Goal: Task Accomplishment & Management: Manage account settings

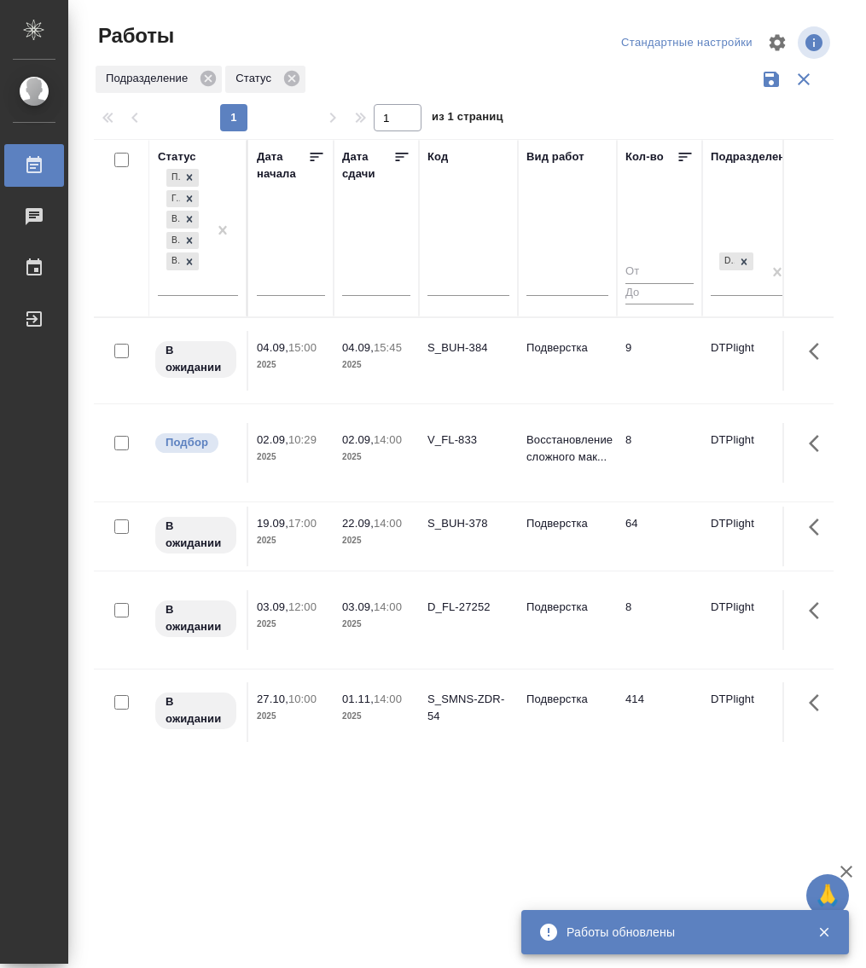
scroll to position [19, 0]
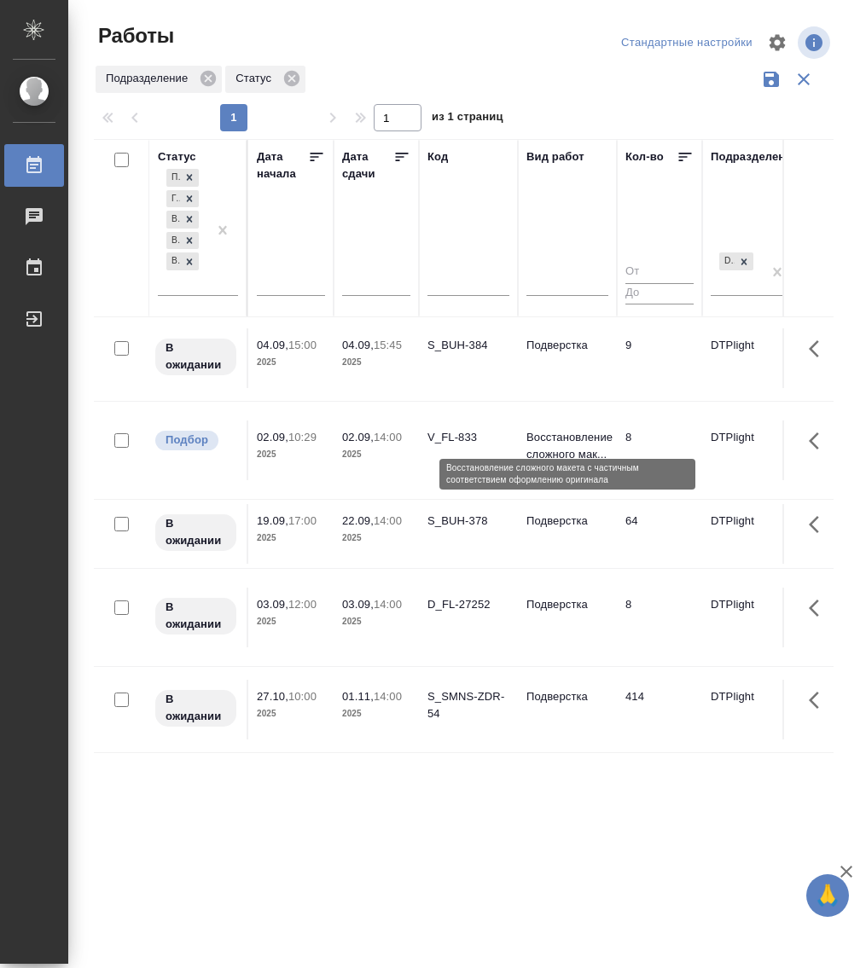
click at [567, 429] on p "Восстановление сложного мак..." at bounding box center [567, 446] width 82 height 34
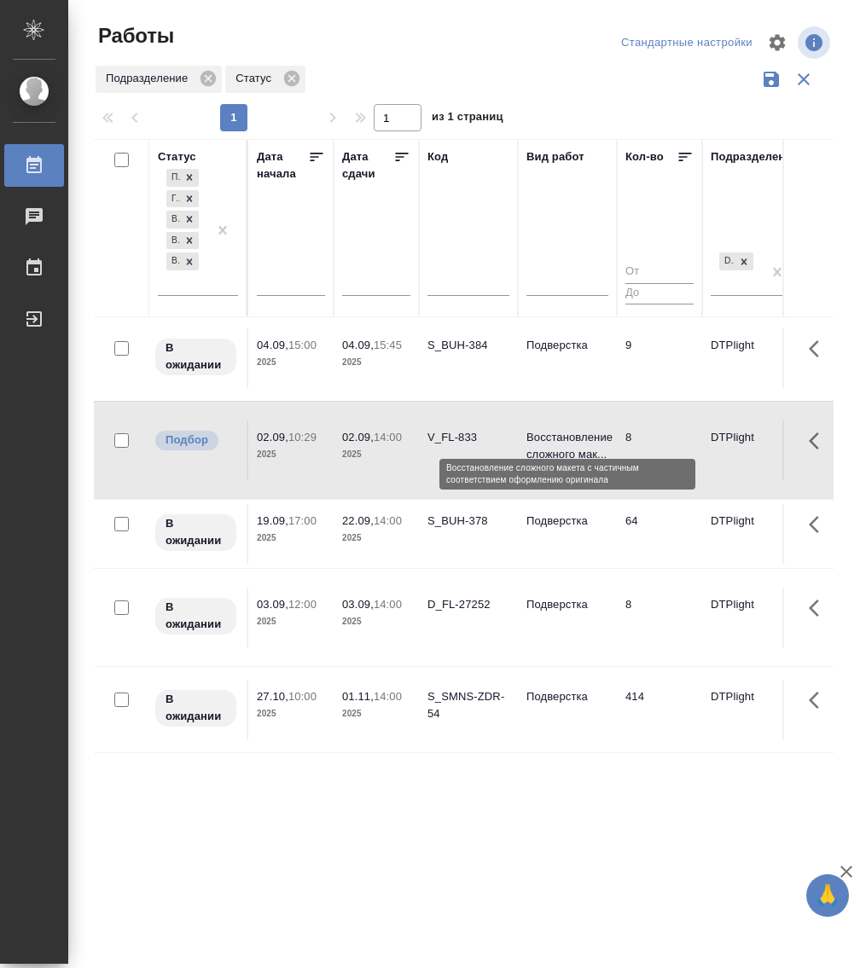
click at [567, 429] on p "Восстановление сложного мак..." at bounding box center [567, 446] width 82 height 34
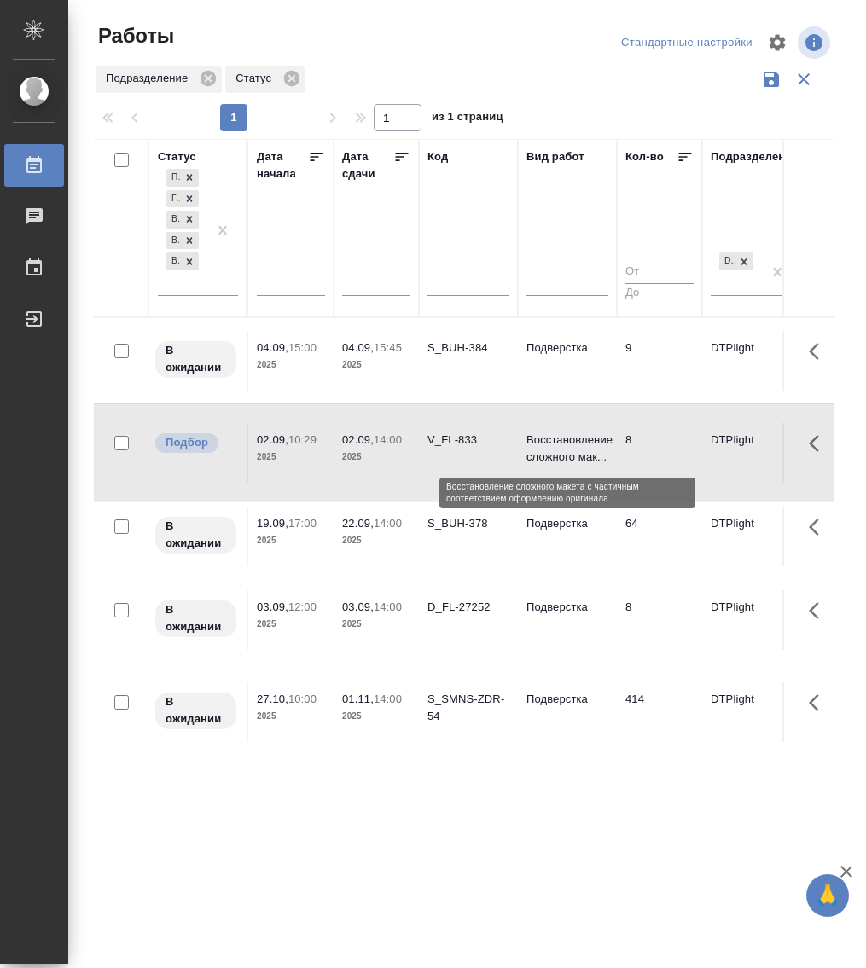
click at [542, 439] on p "Восстановление сложного мак..." at bounding box center [567, 449] width 82 height 34
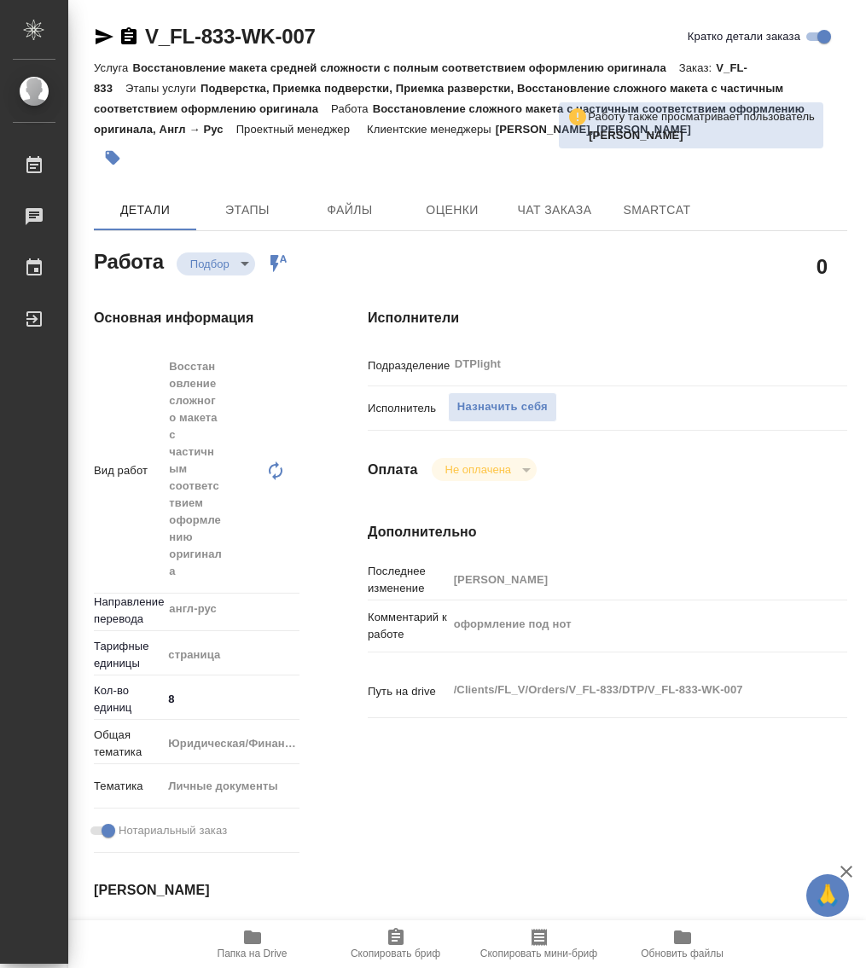
click at [244, 948] on span "Папка на Drive" at bounding box center [253, 954] width 70 height 12
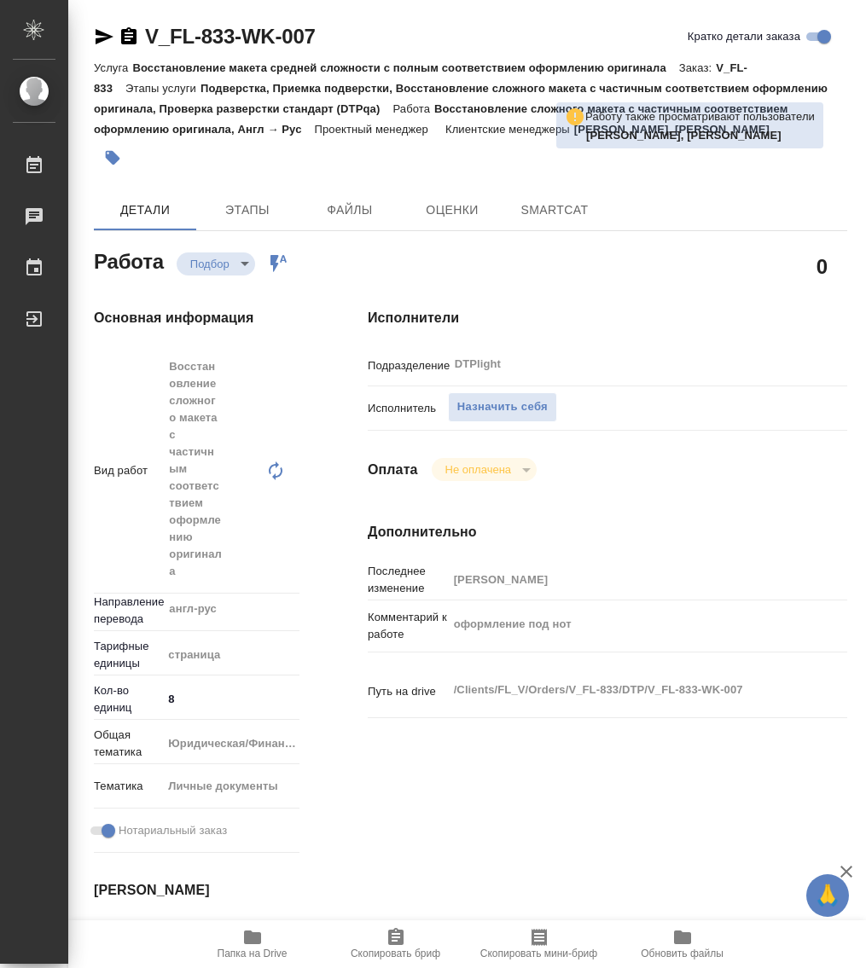
type textarea "x"
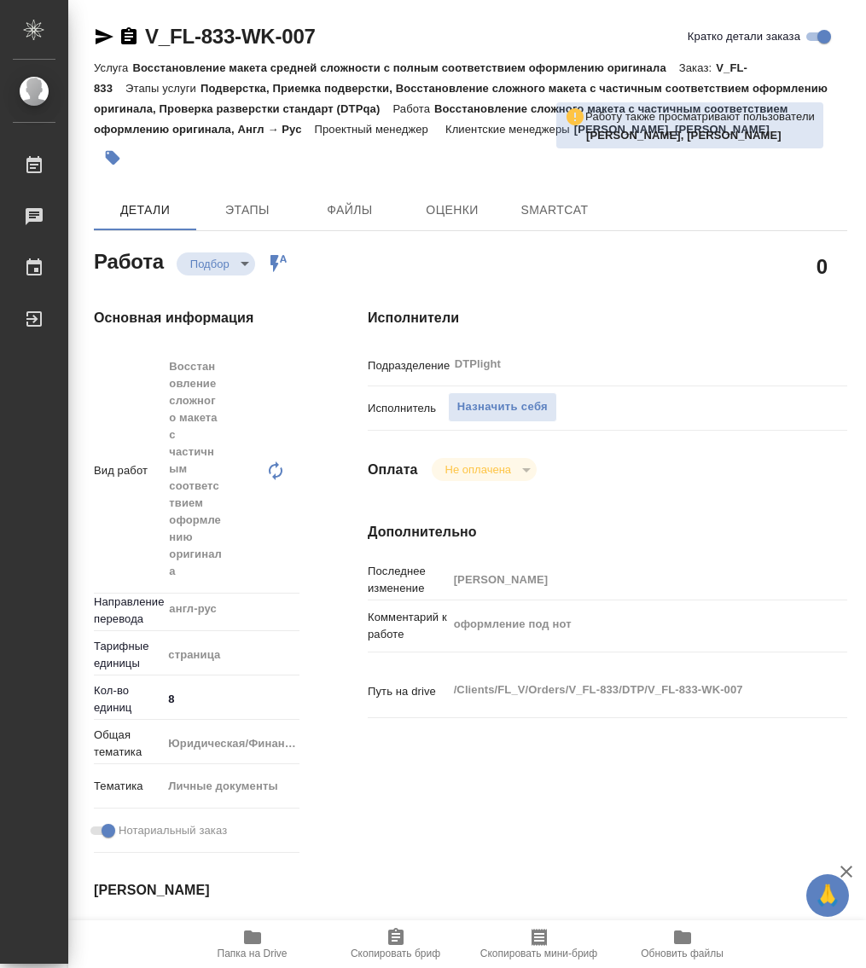
type textarea "x"
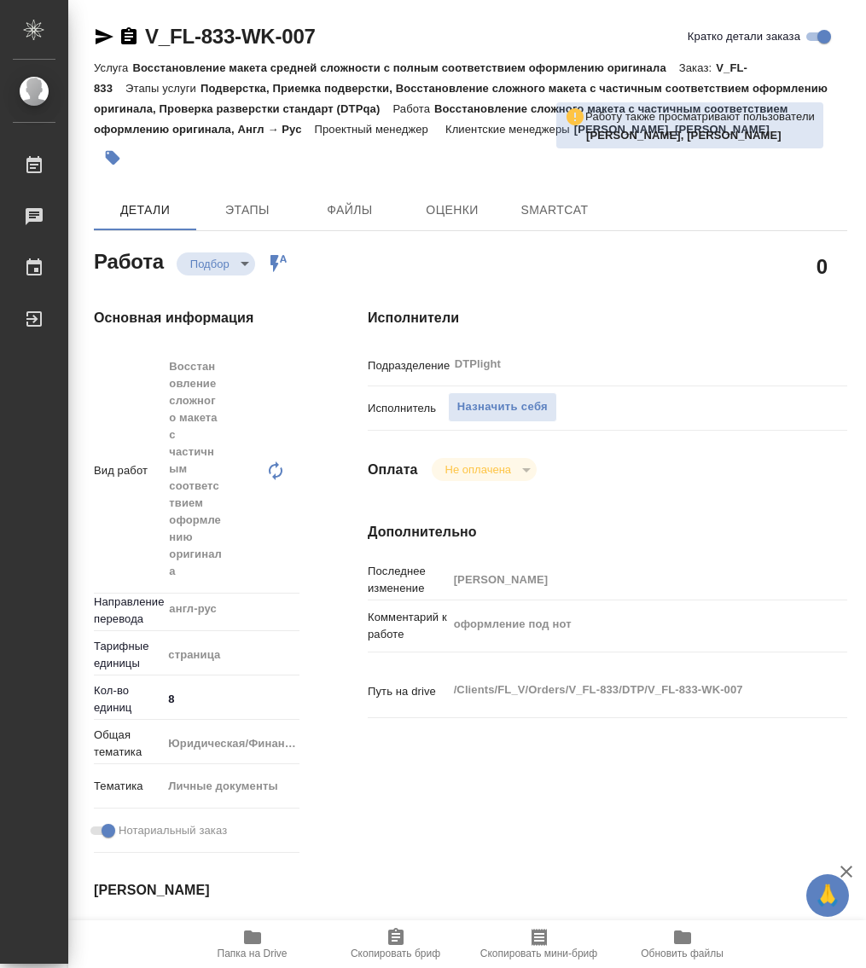
type textarea "x"
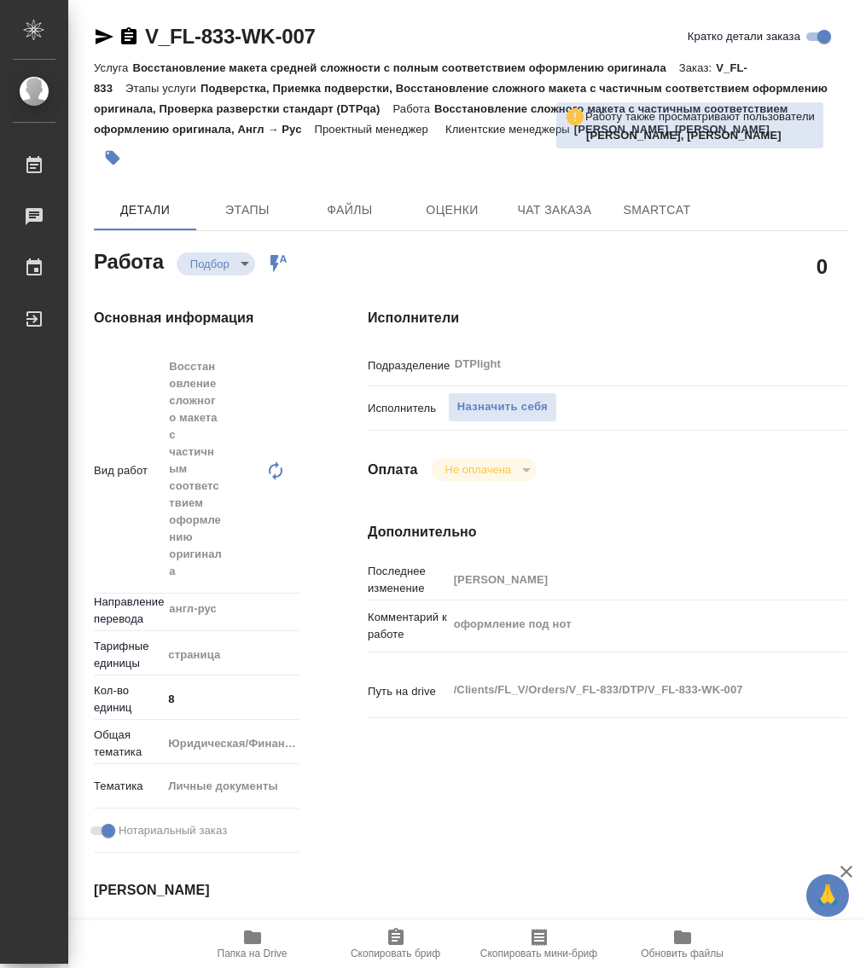
type textarea "x"
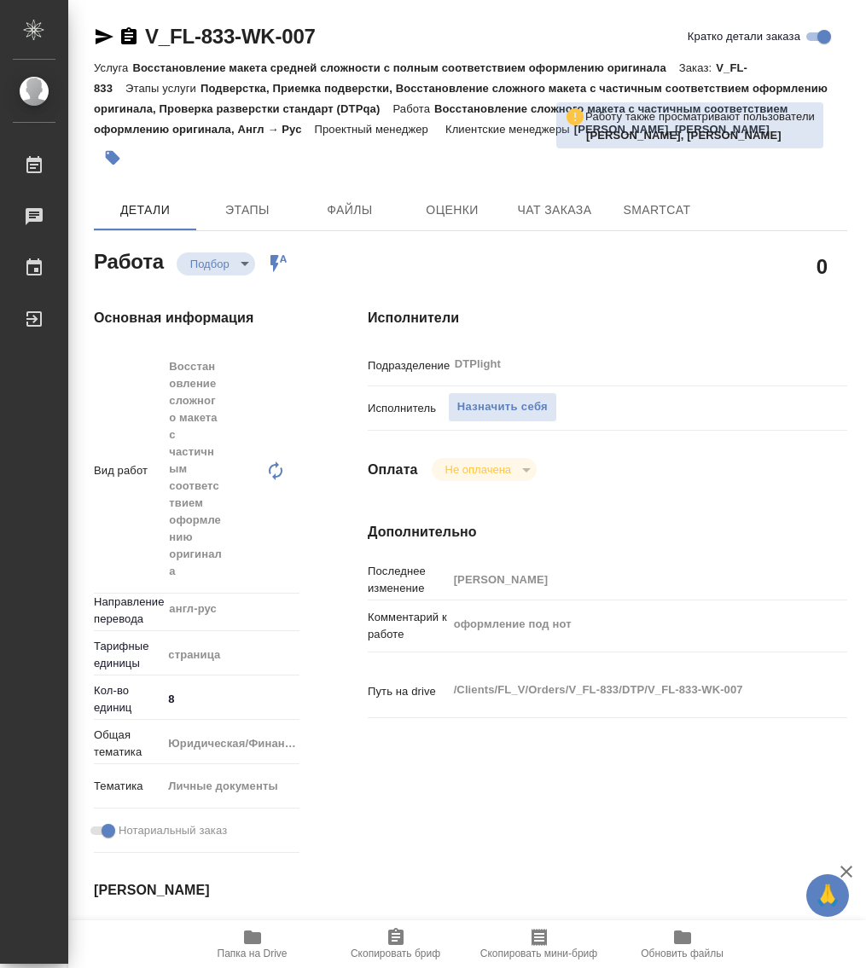
type textarea "x"
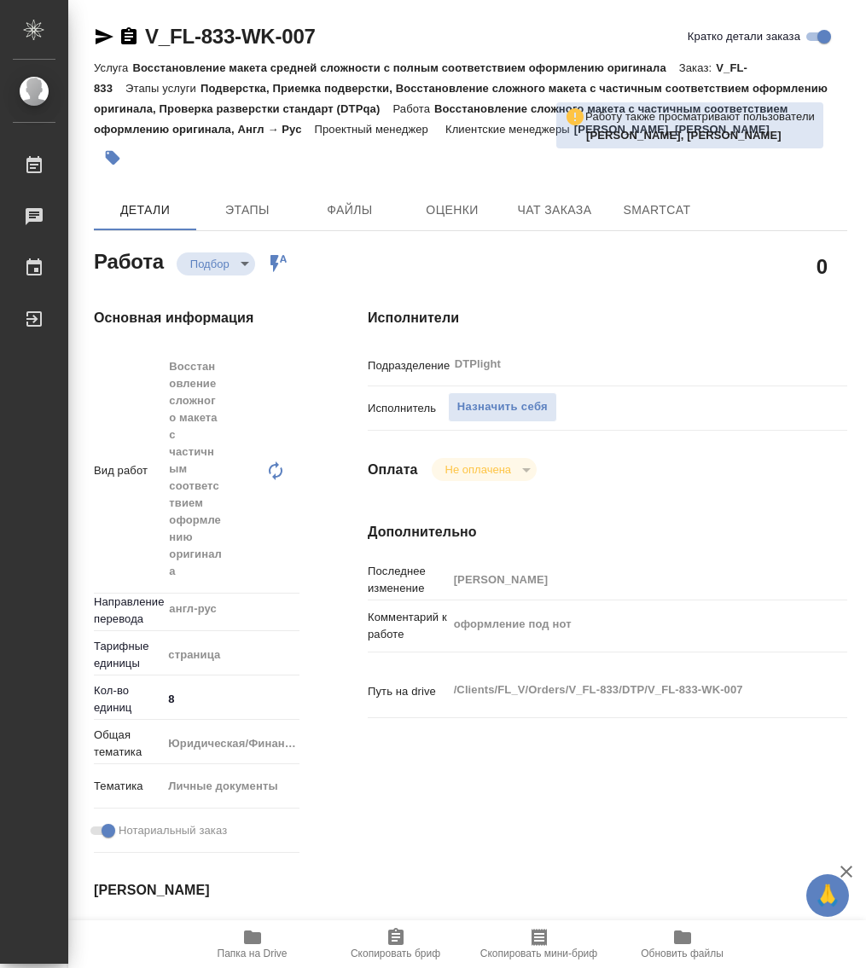
type textarea "x"
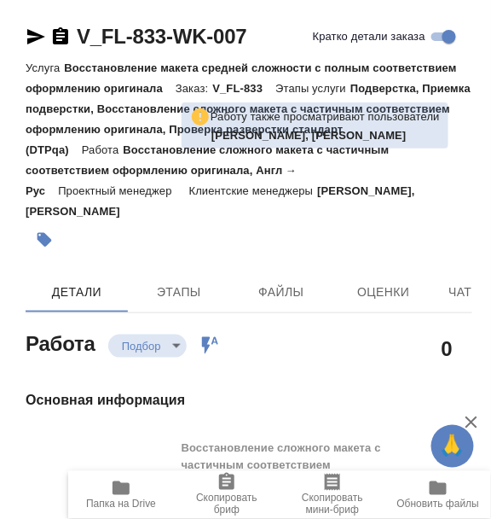
type textarea "x"
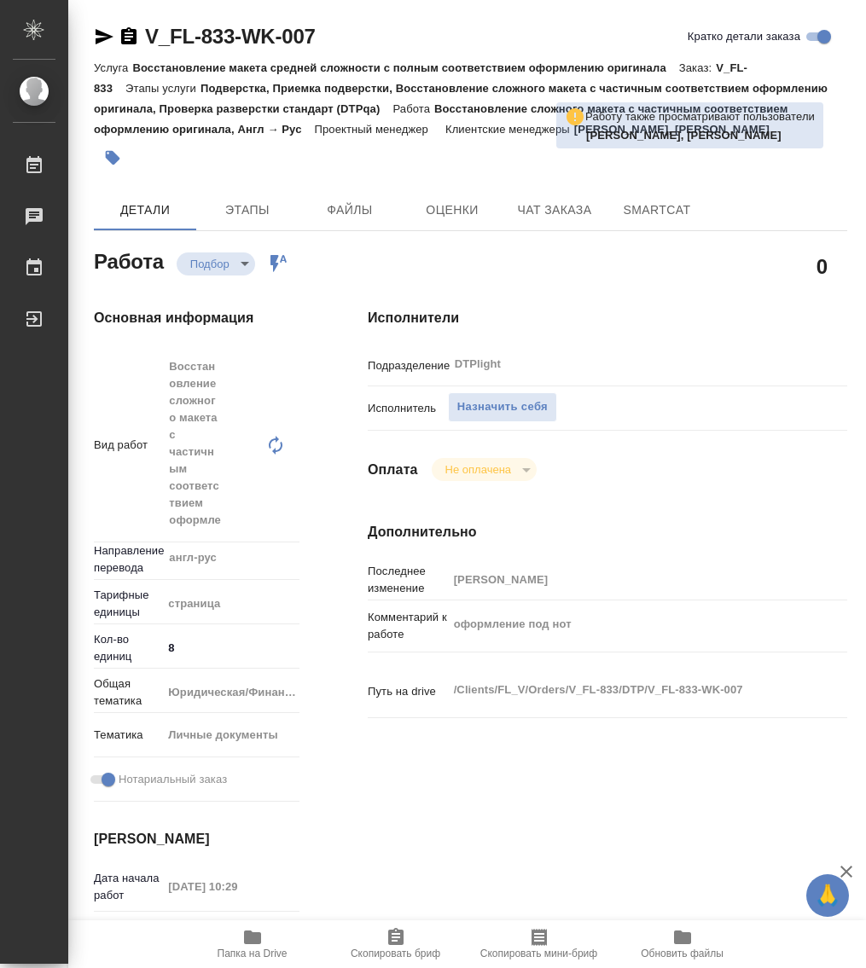
type textarea "x"
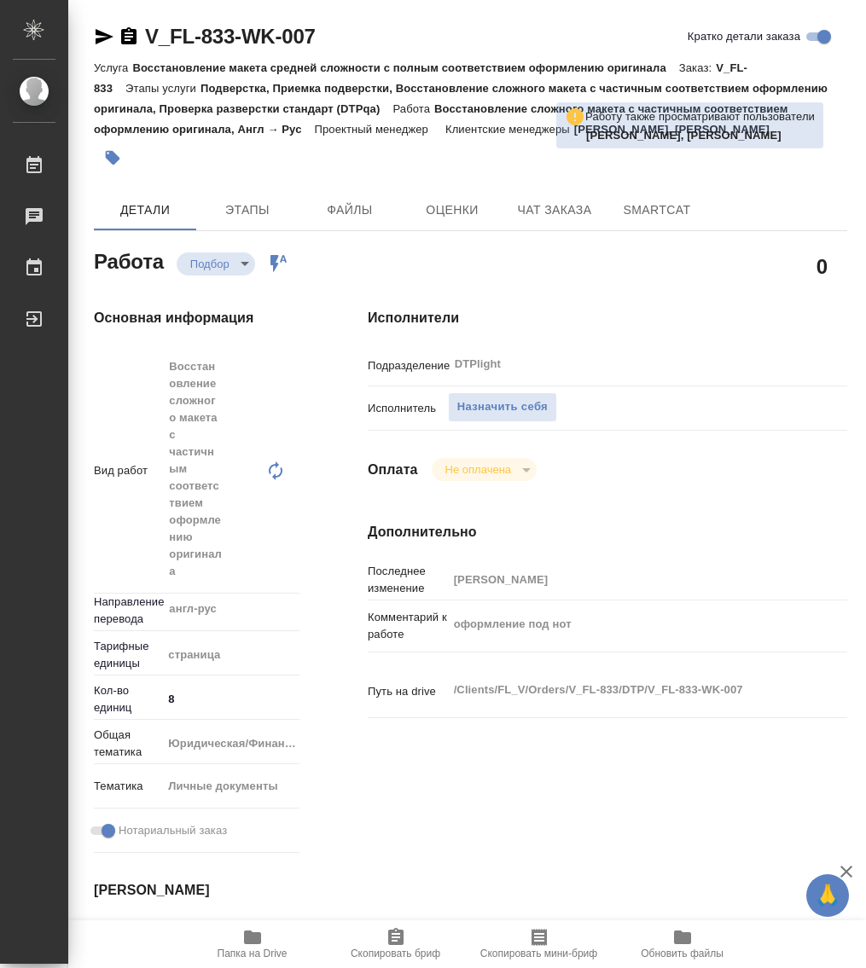
type textarea "x"
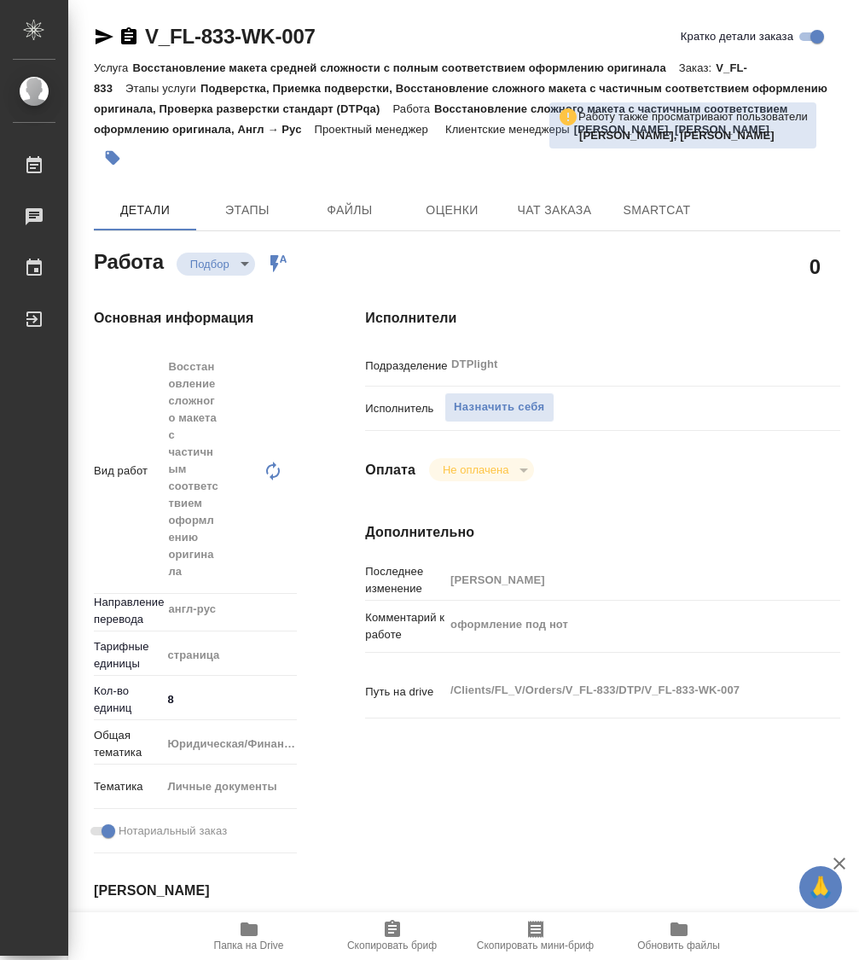
type textarea "x"
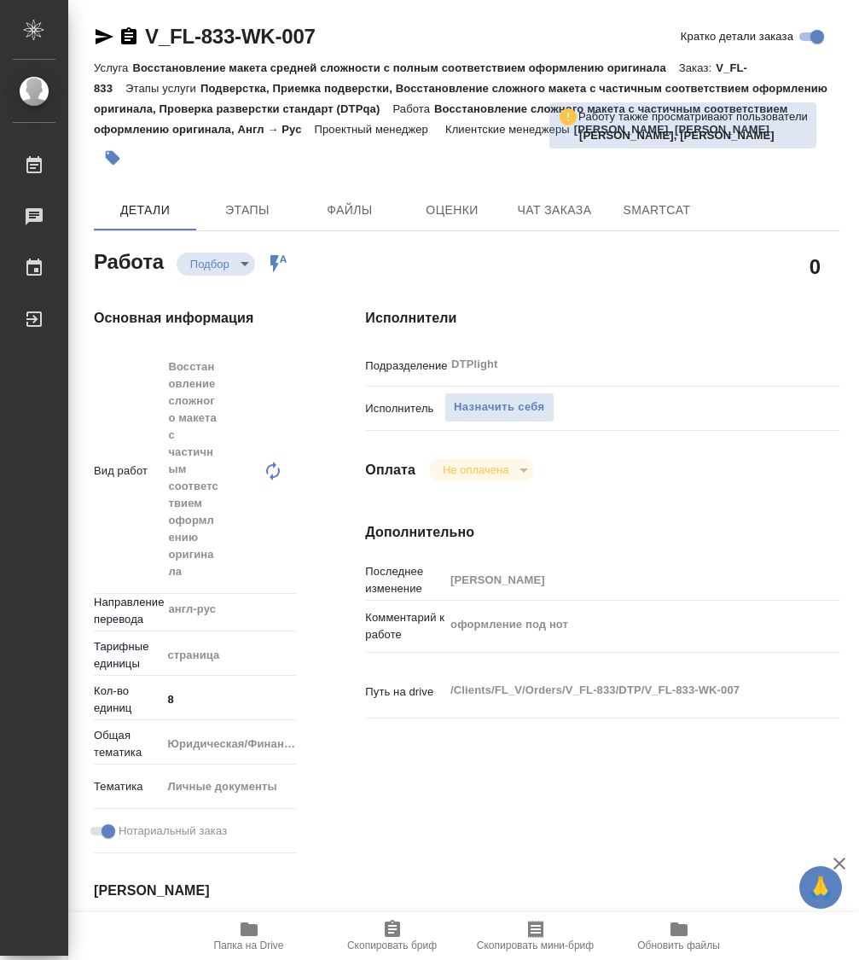
type textarea "x"
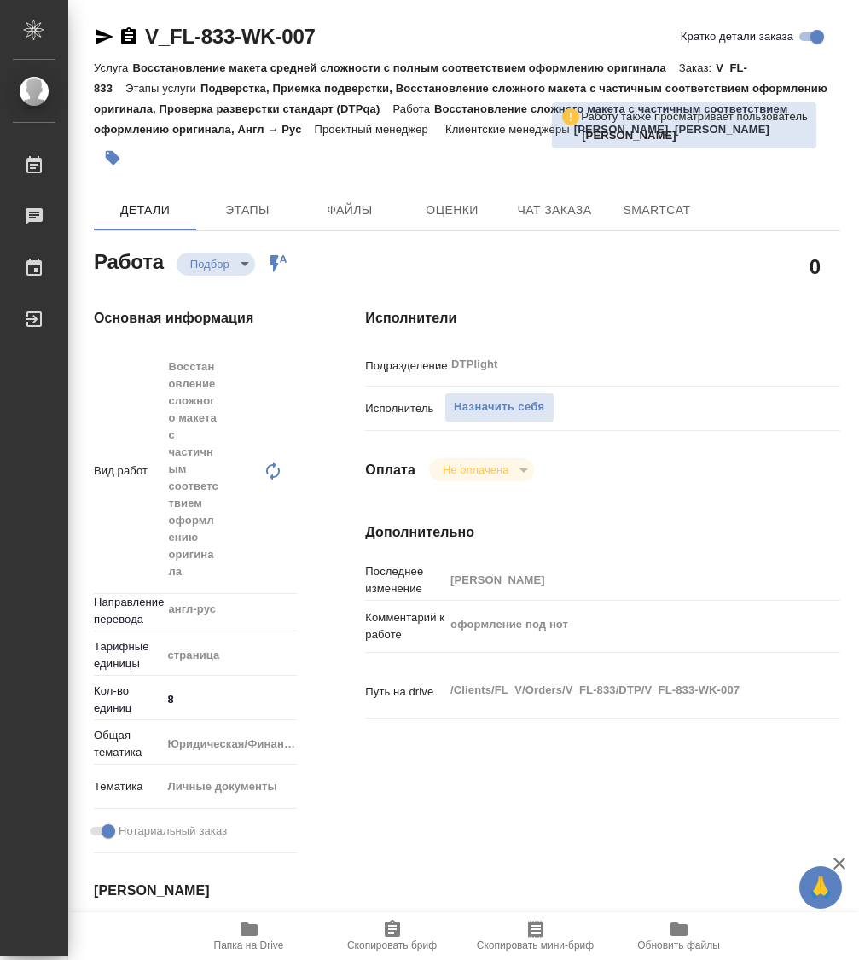
type textarea "x"
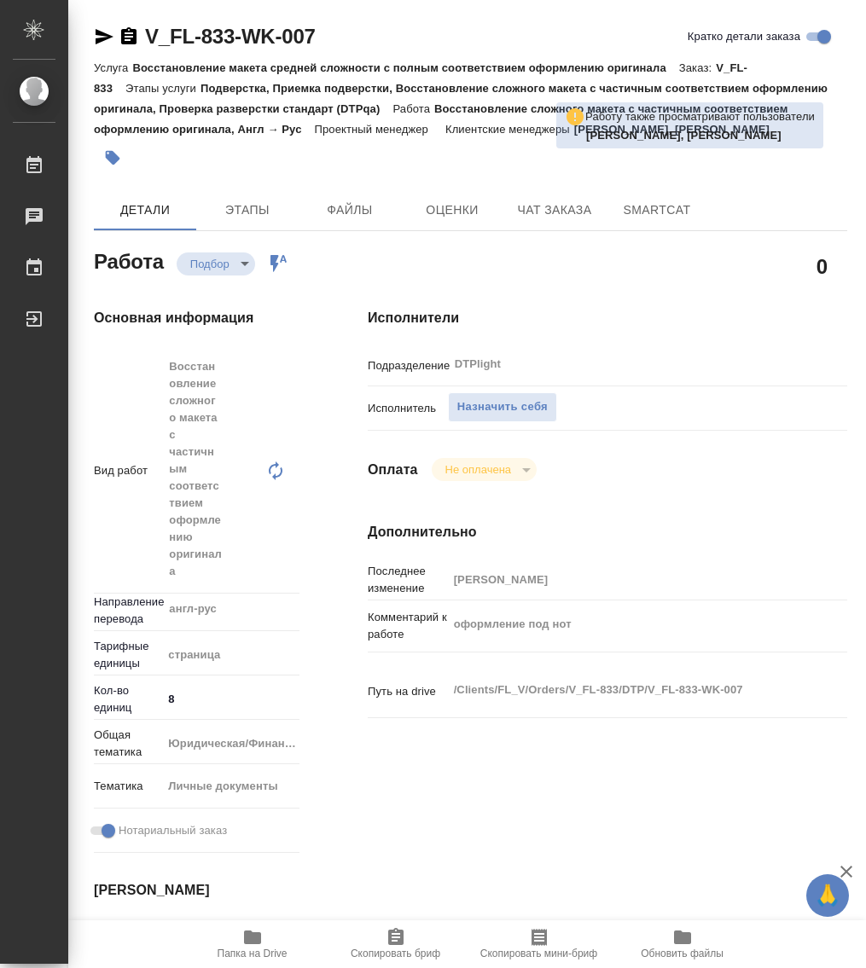
type textarea "x"
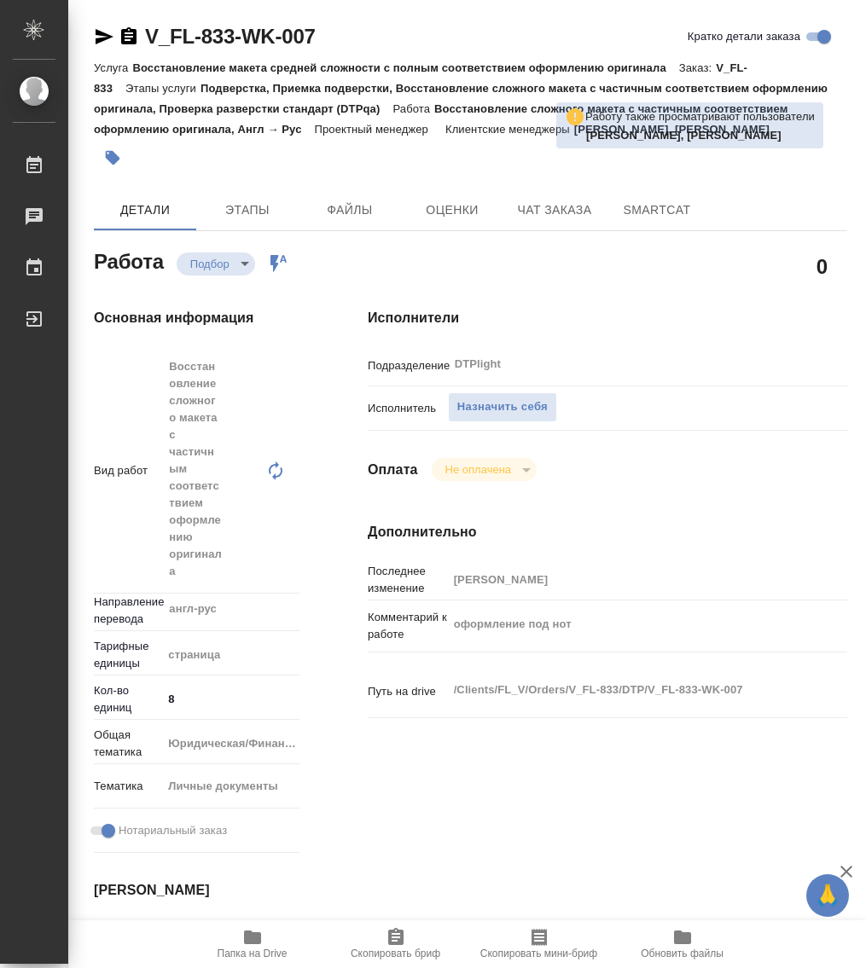
type textarea "x"
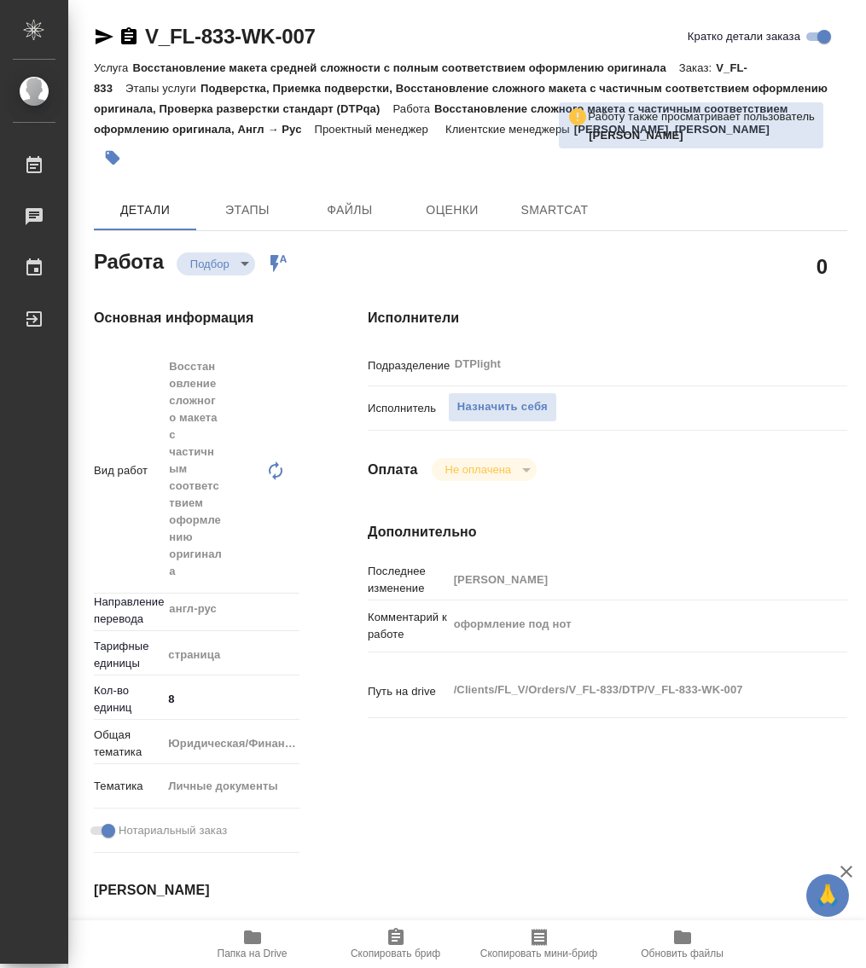
type textarea "x"
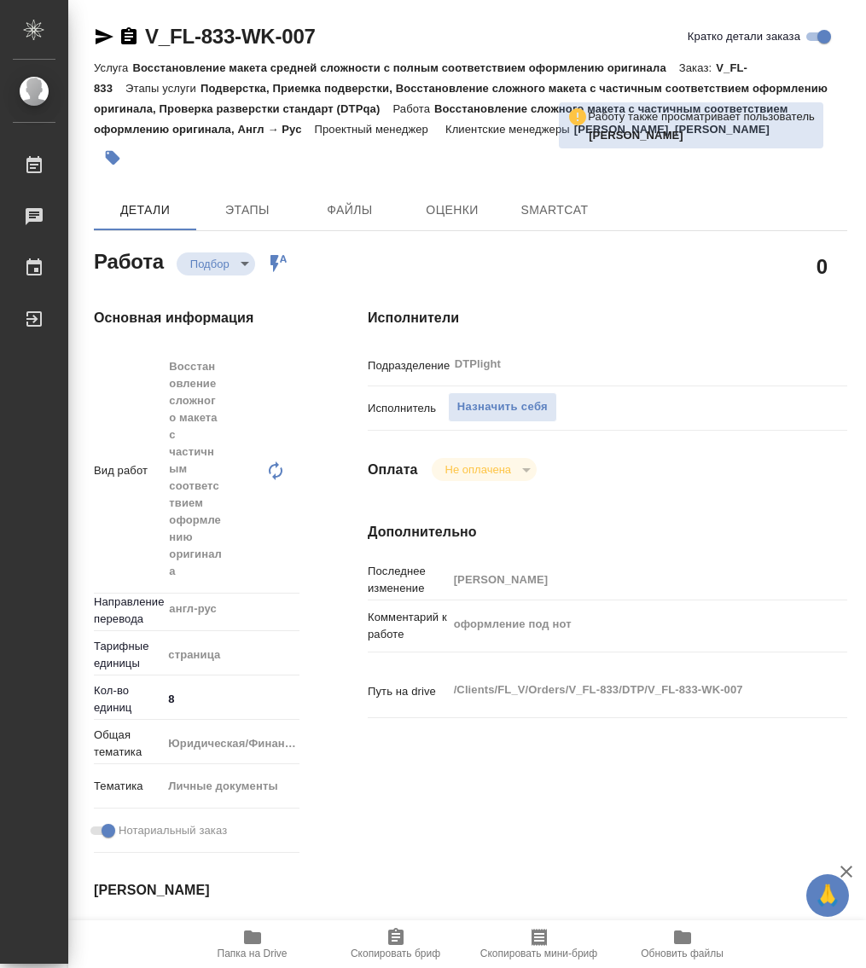
type textarea "x"
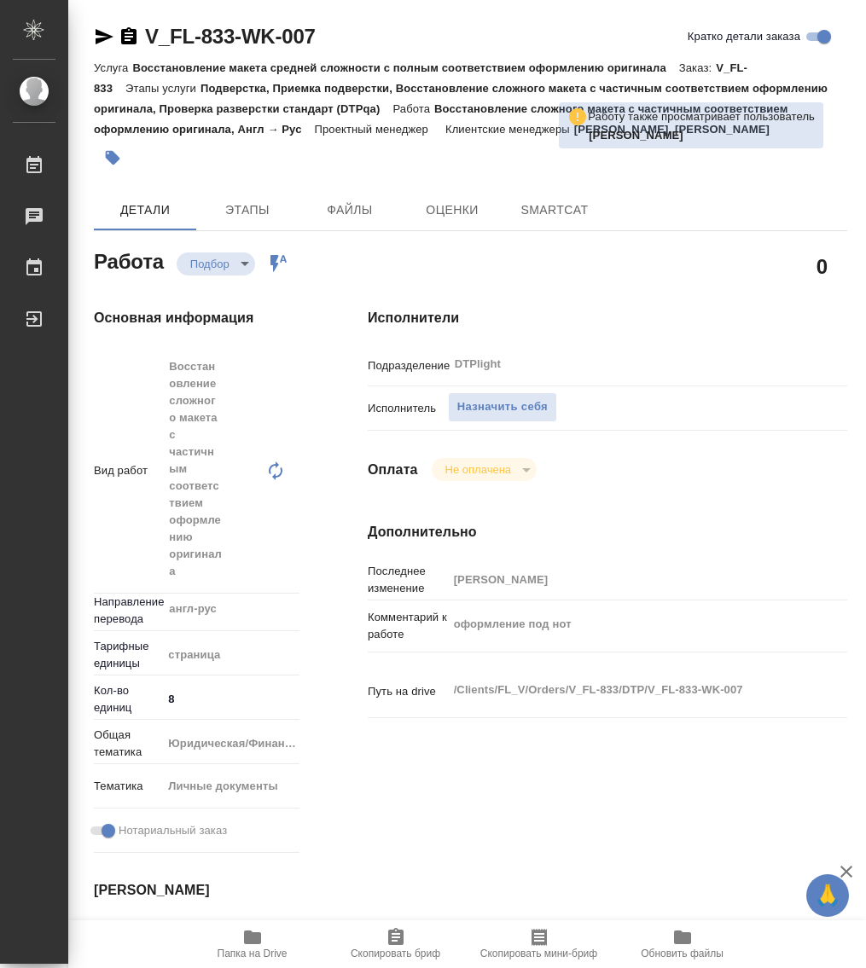
type textarea "x"
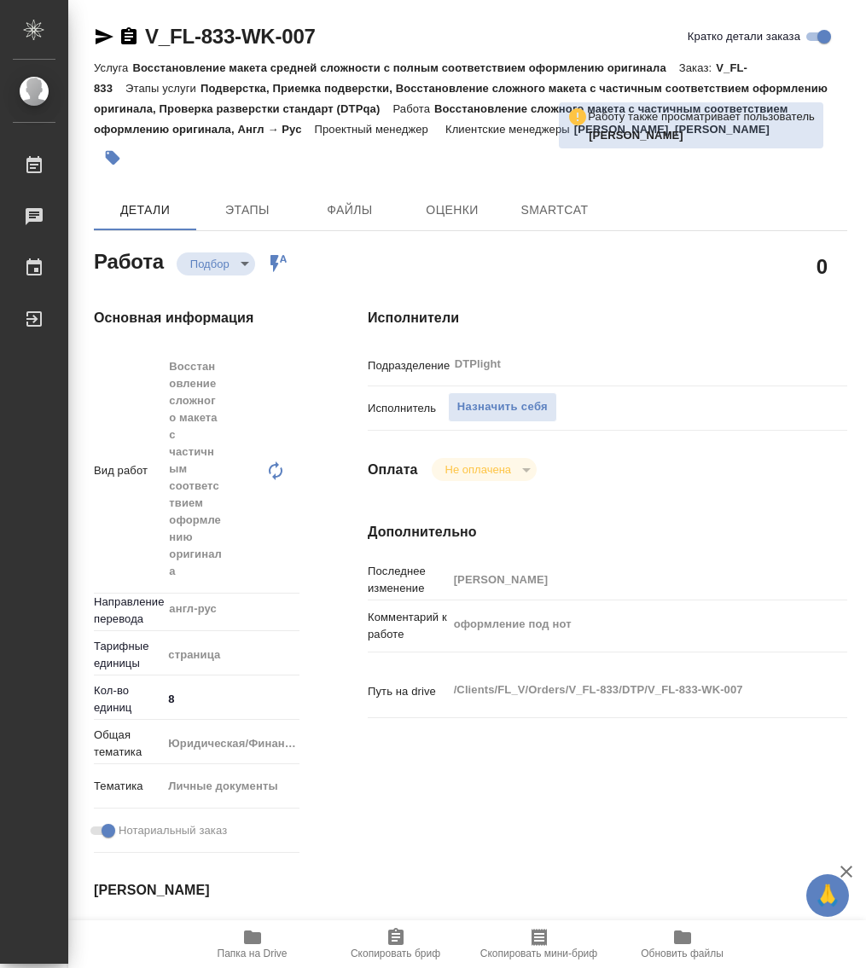
type textarea "x"
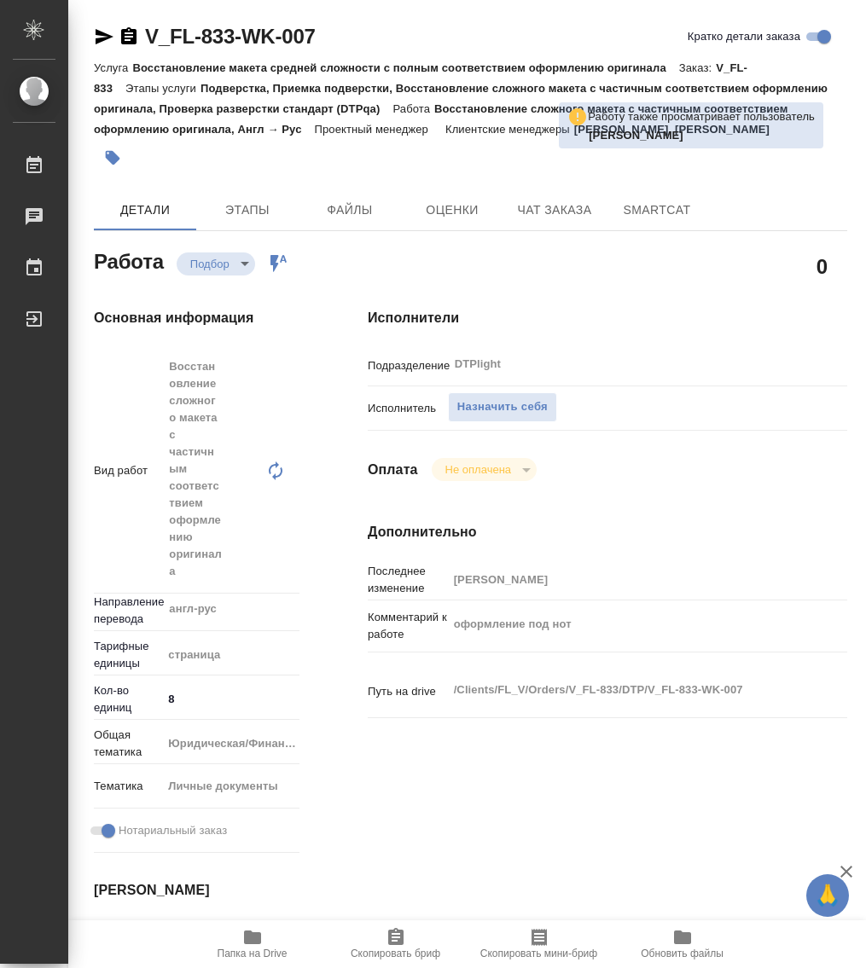
type textarea "x"
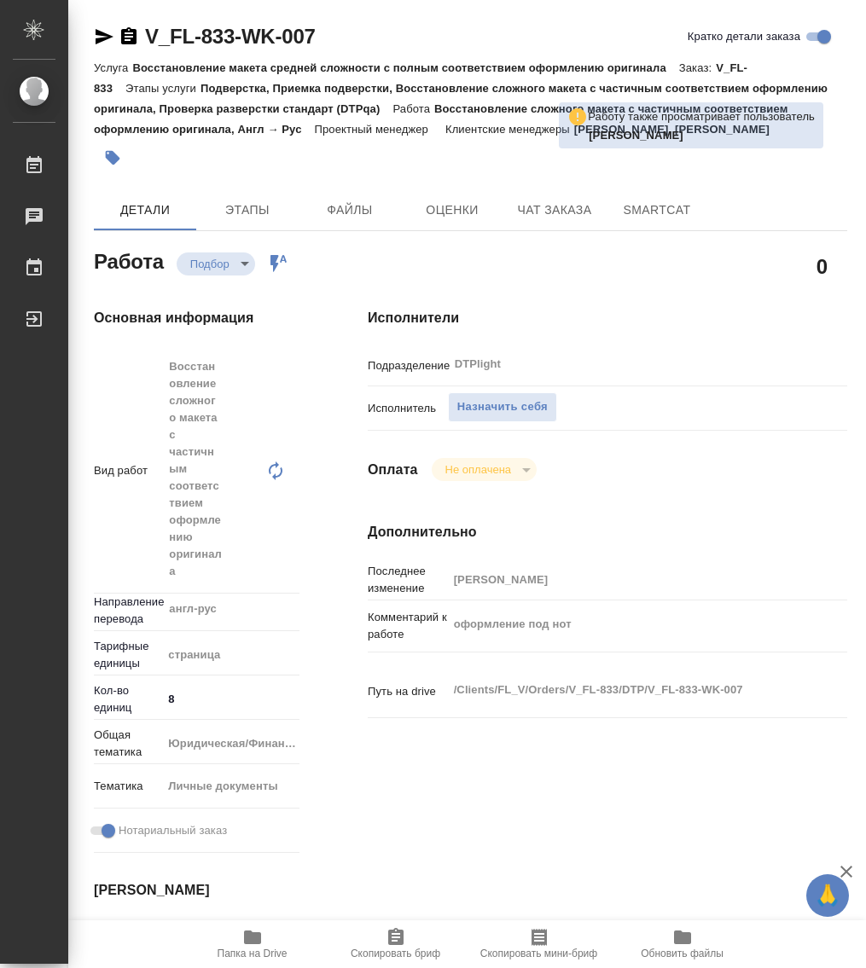
type textarea "x"
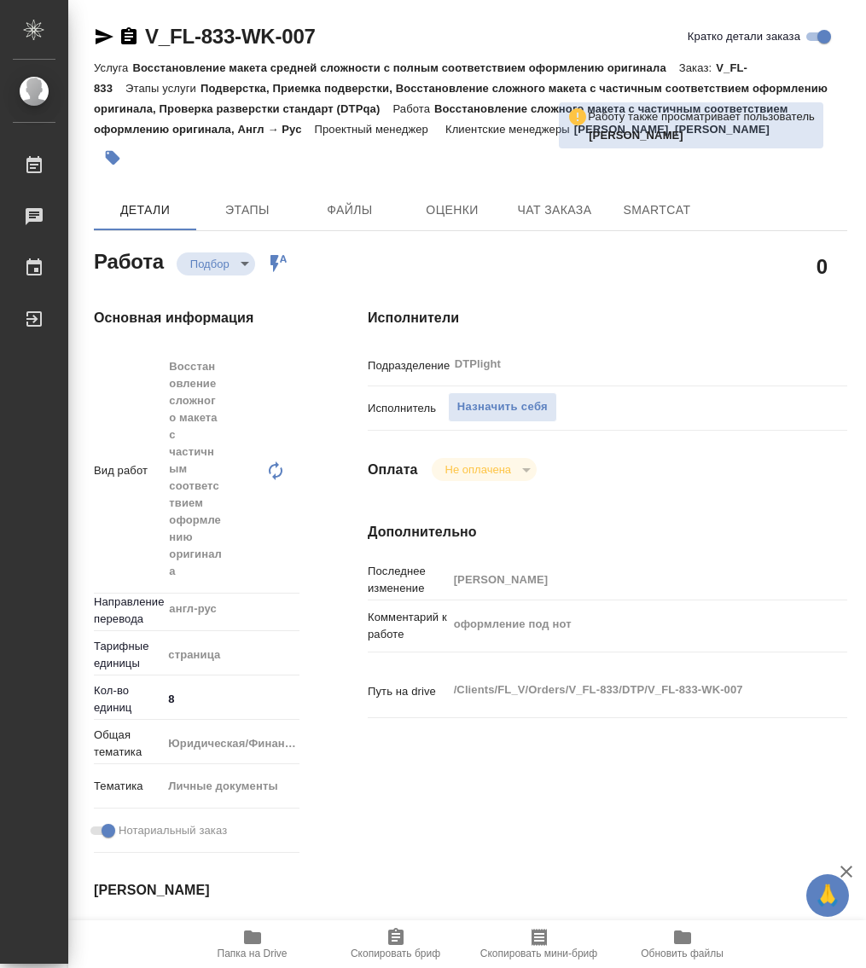
type textarea "x"
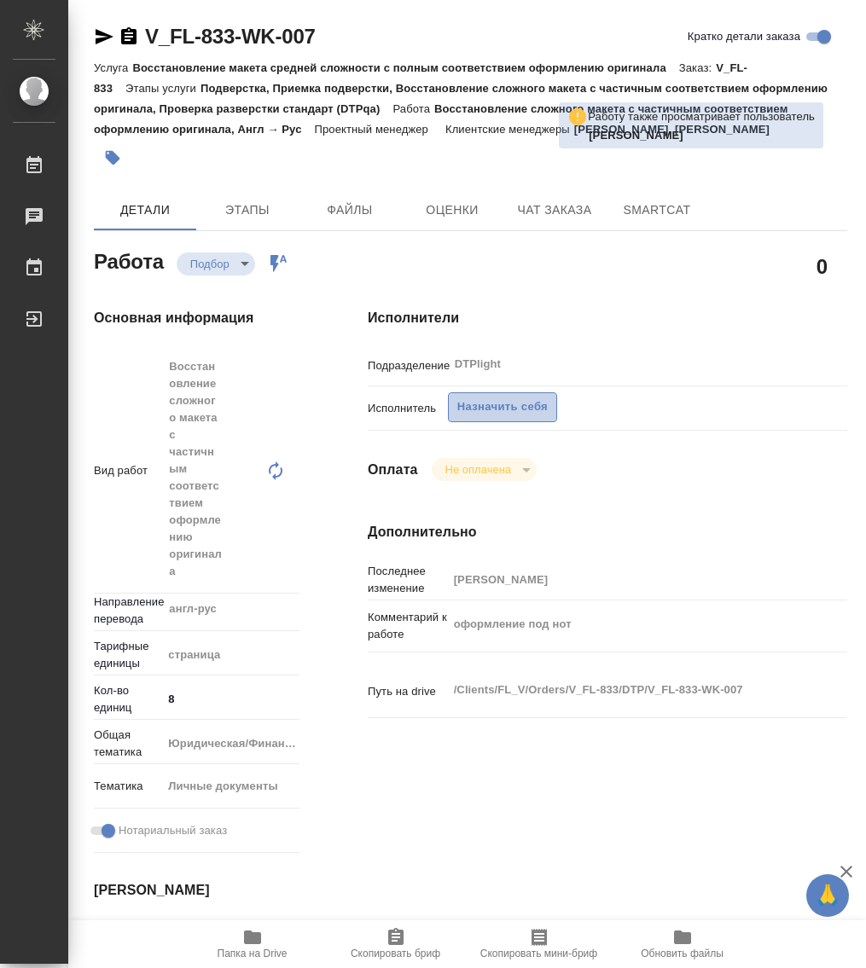
click at [501, 402] on span "Назначить себя" at bounding box center [502, 408] width 90 height 20
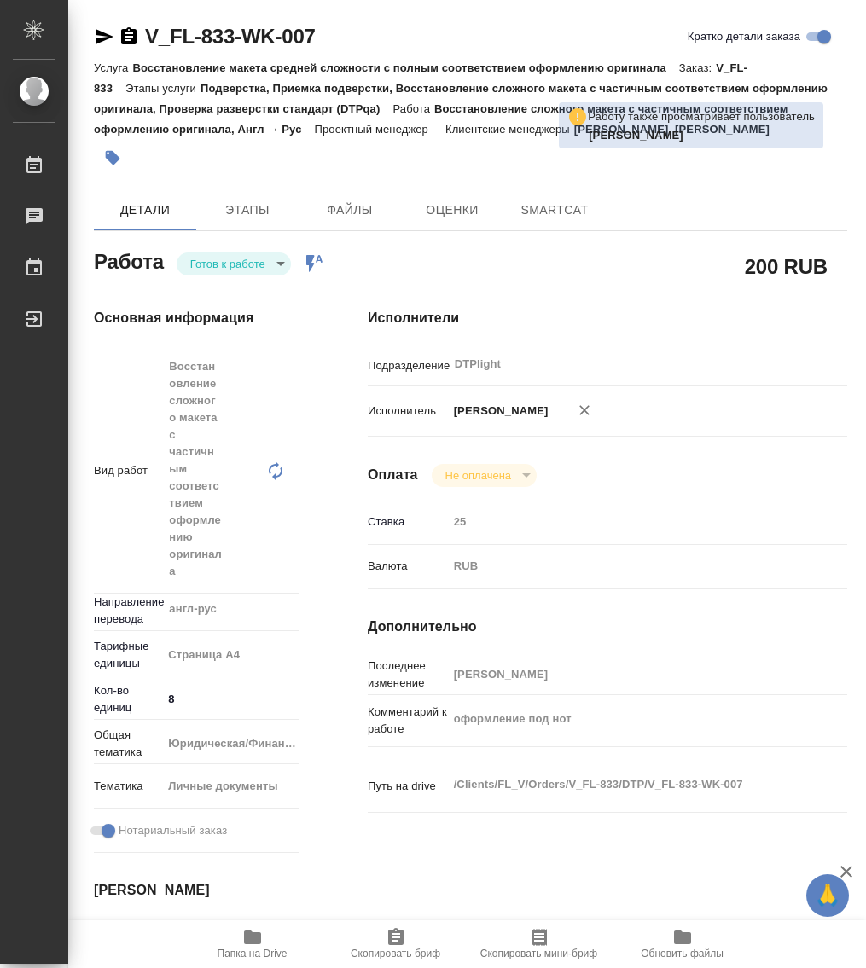
type textarea "x"
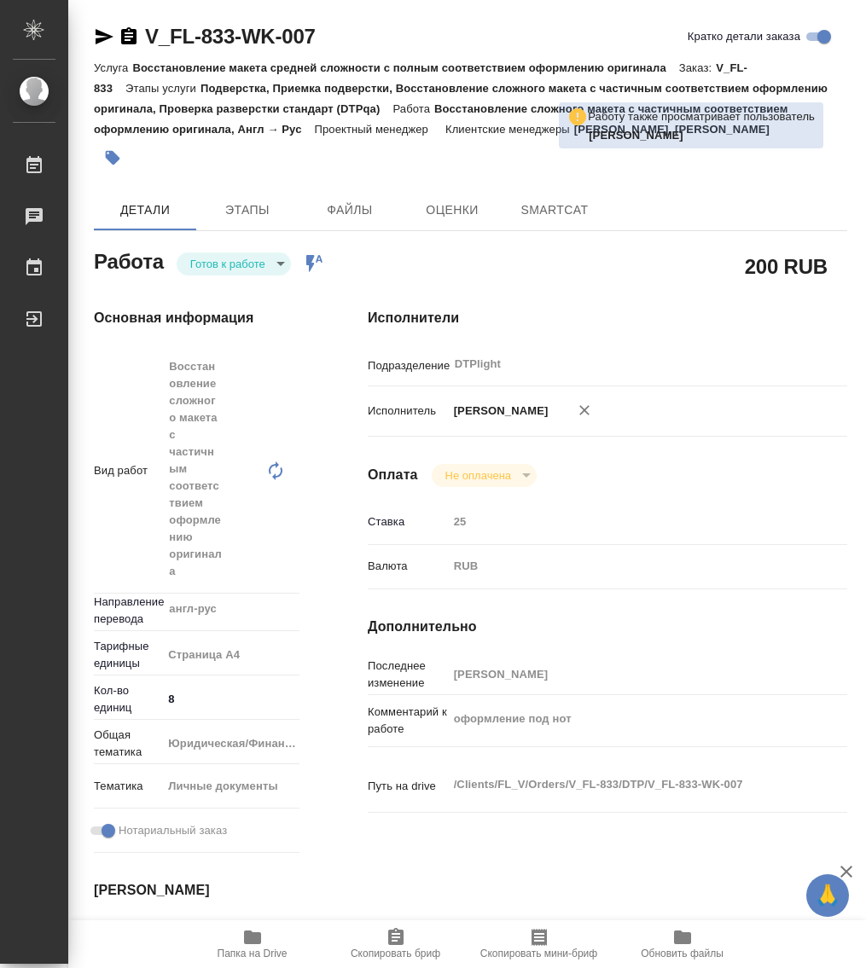
type textarea "x"
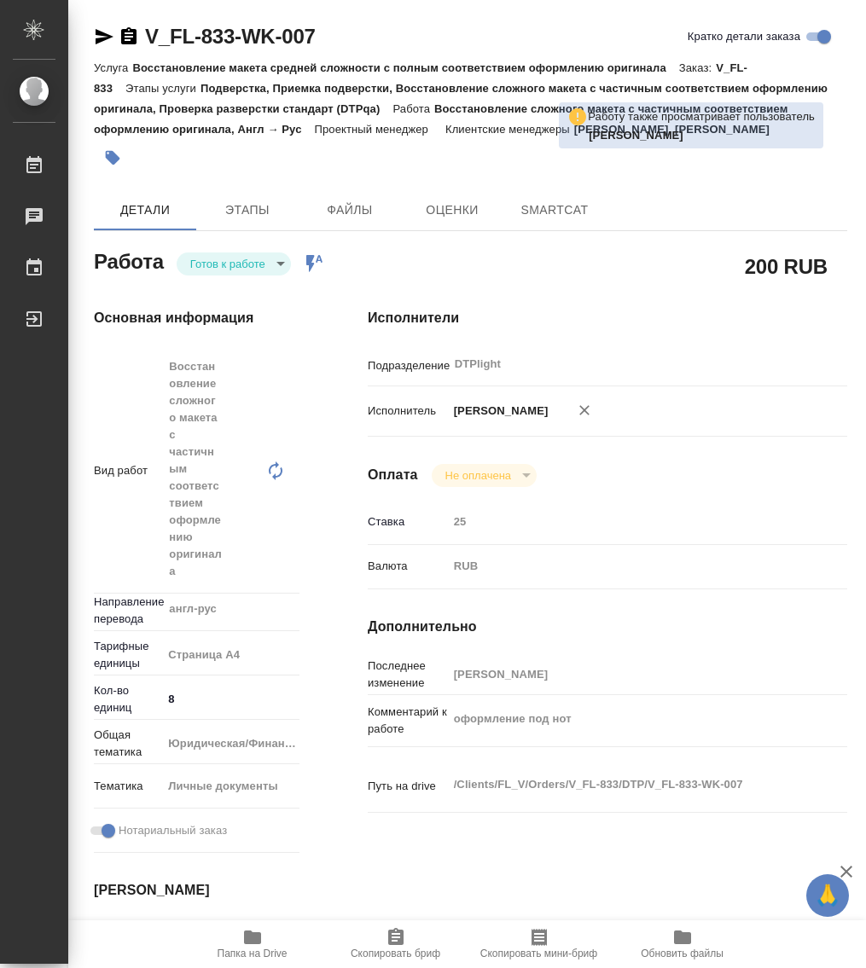
type textarea "x"
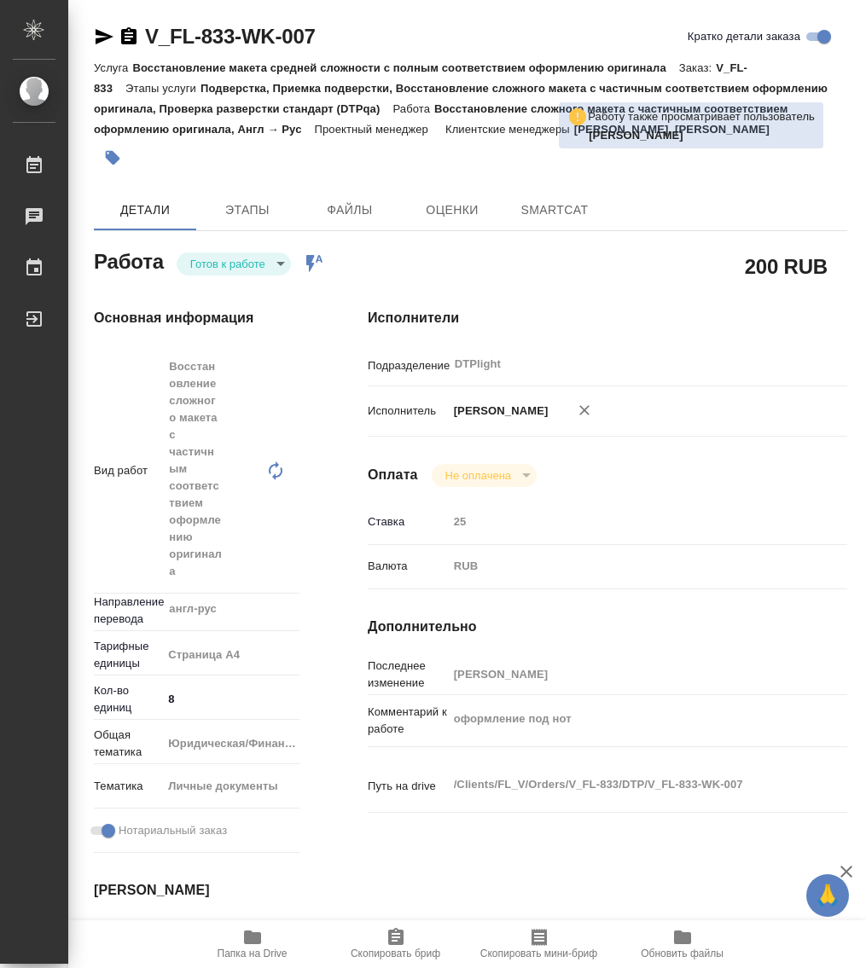
type textarea "x"
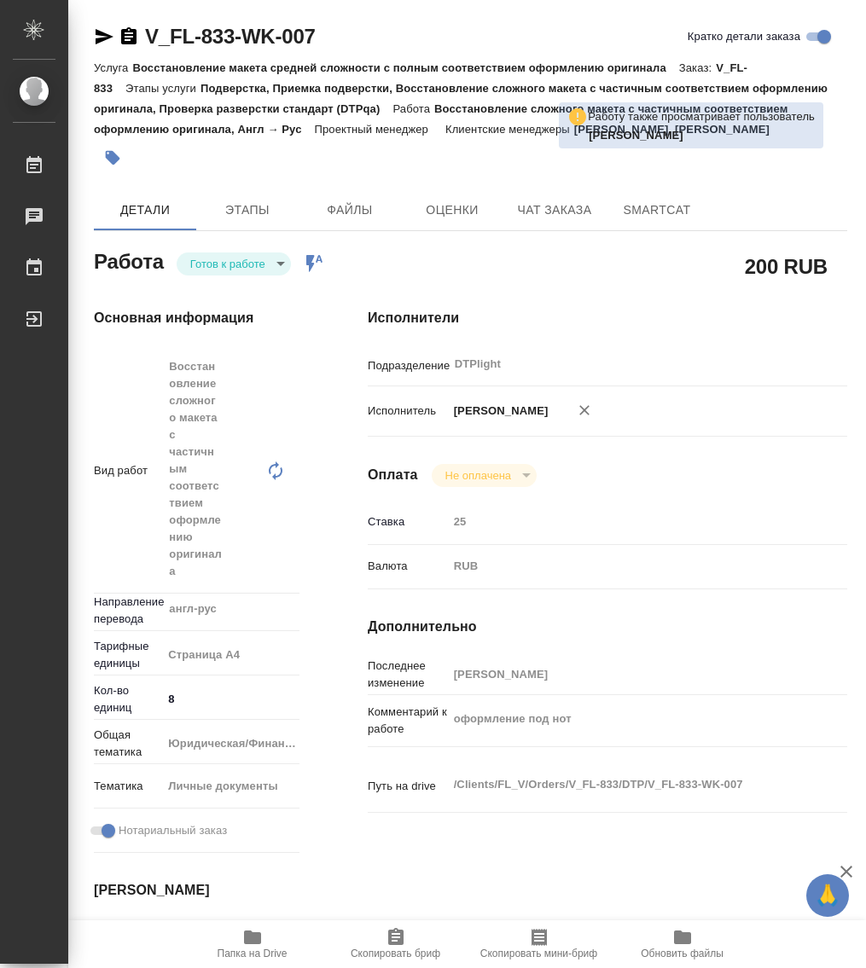
type textarea "x"
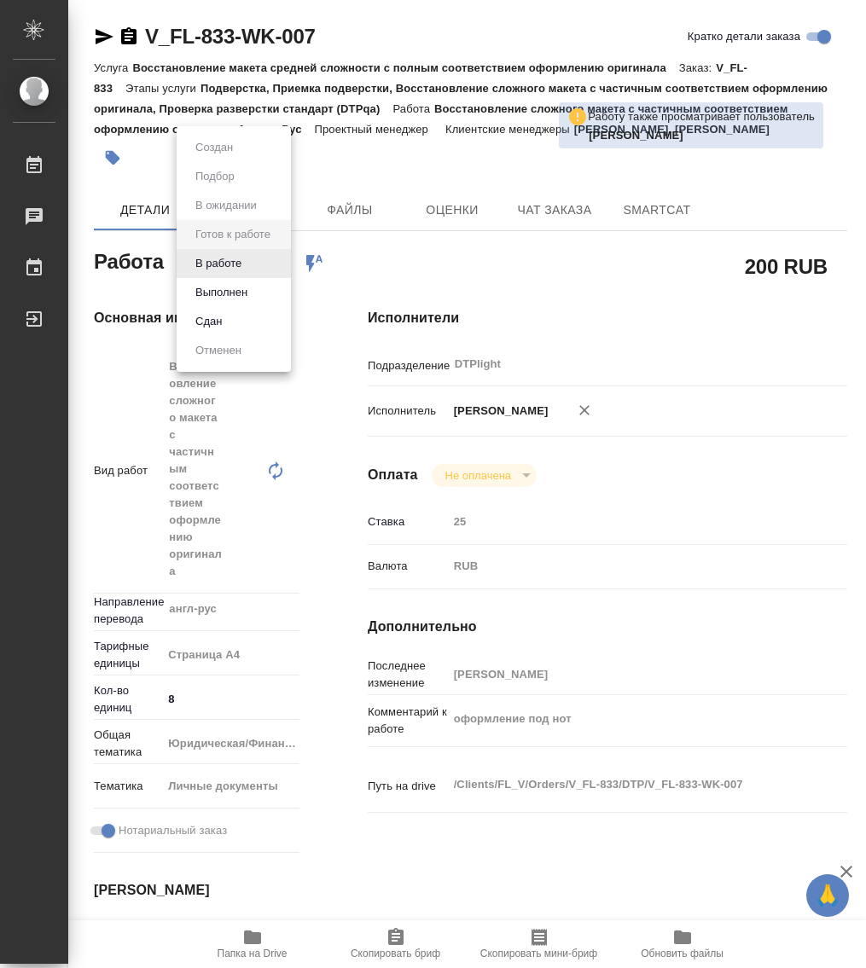
click at [224, 269] on body "🙏 .cls-1 fill:#fff; AWATERA Работы Чаты График Выйти V_FL-833-WK-007 Кратко дет…" at bounding box center [433, 484] width 866 height 968
type textarea "x"
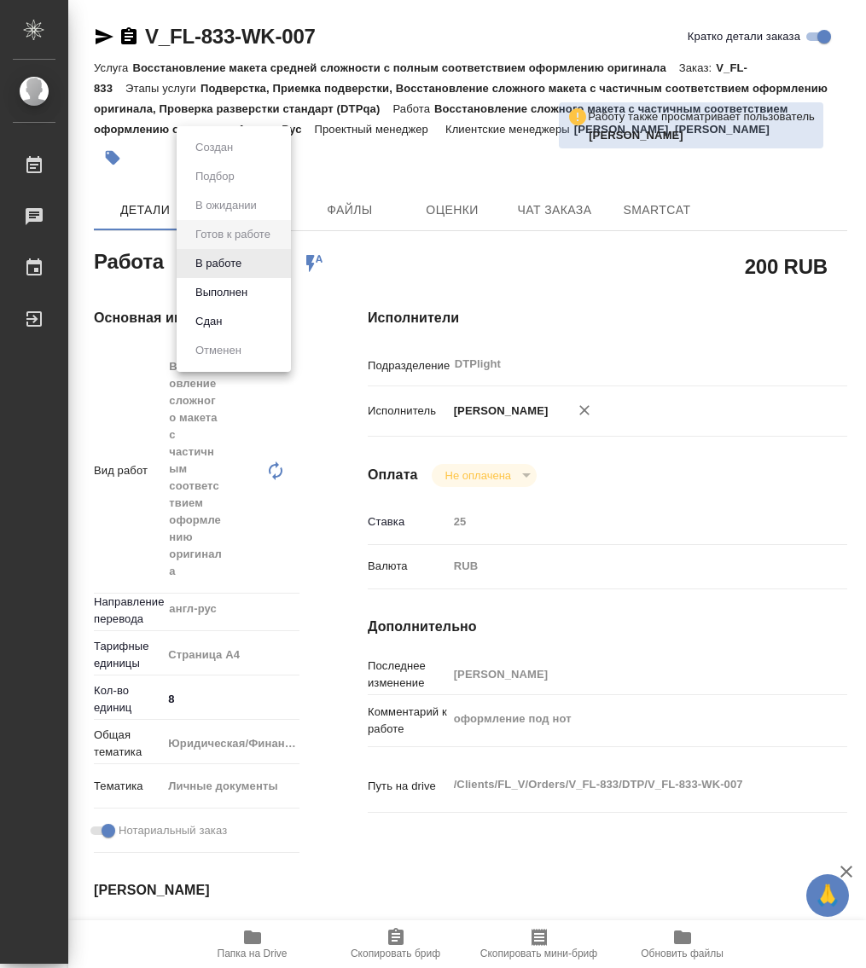
type textarea "x"
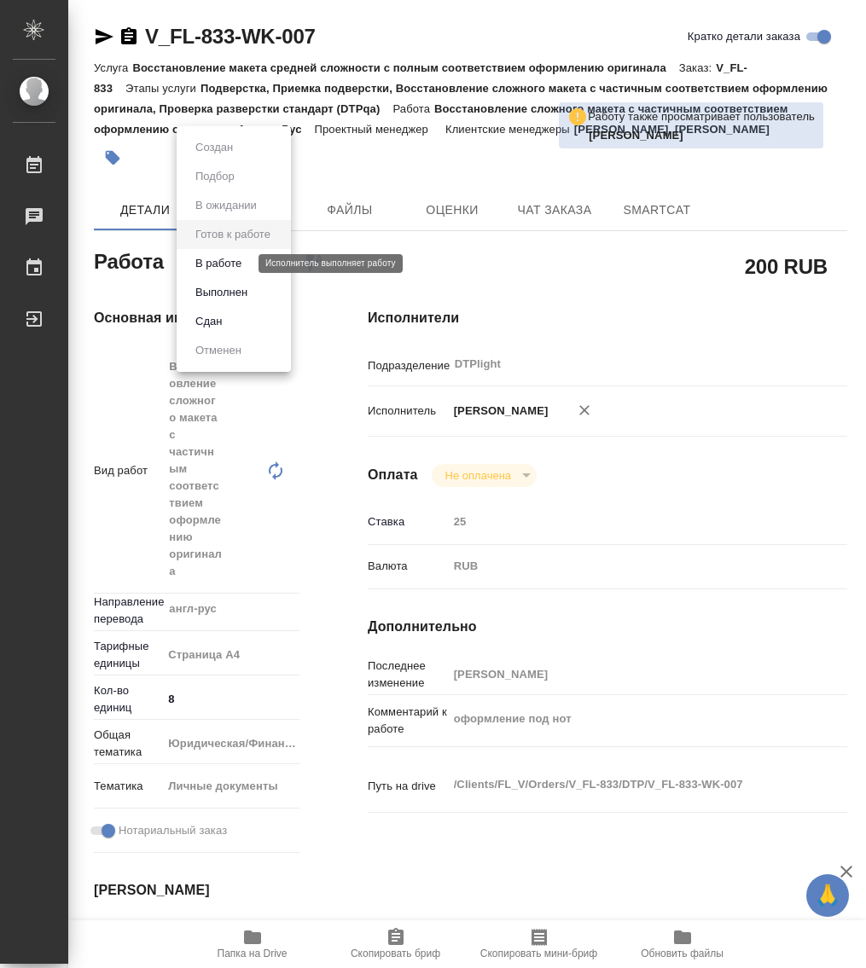
type textarea "x"
click at [224, 270] on button "В работе" at bounding box center [218, 263] width 56 height 19
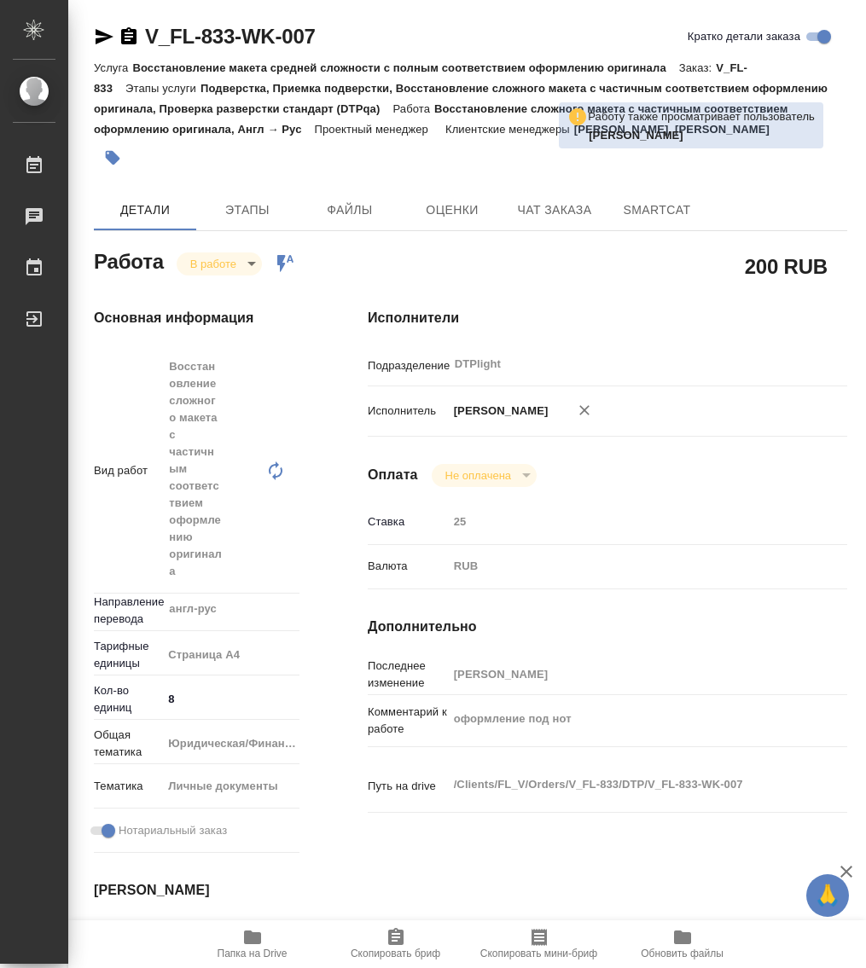
type textarea "x"
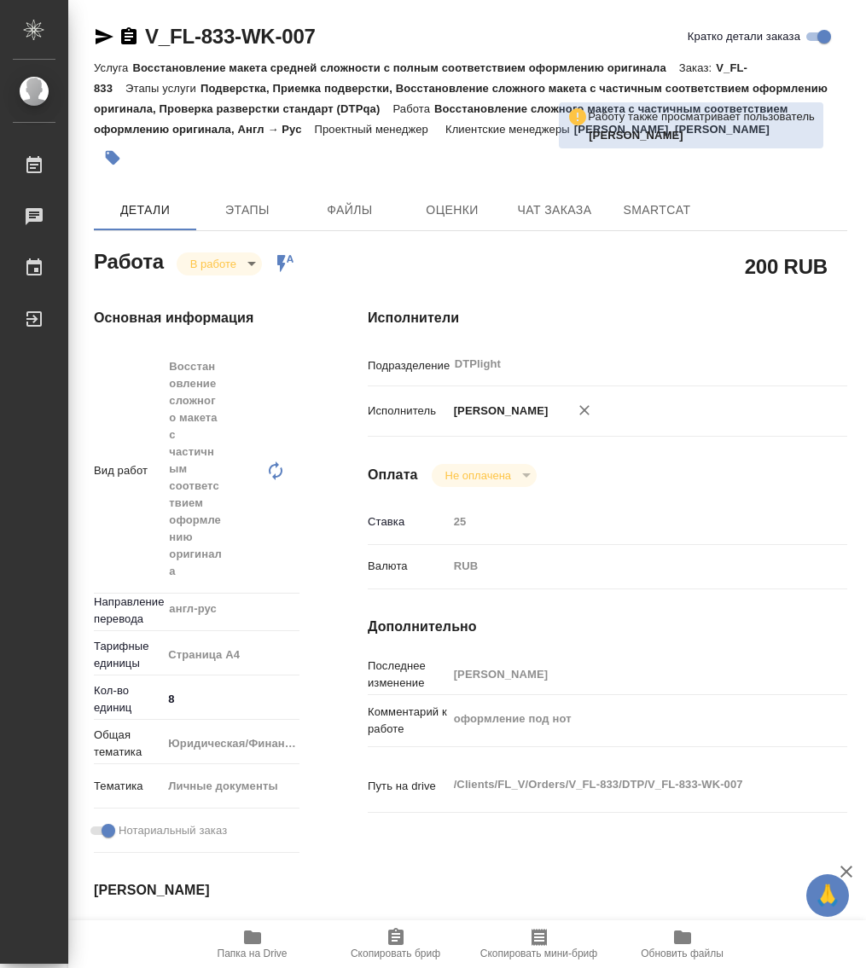
type textarea "x"
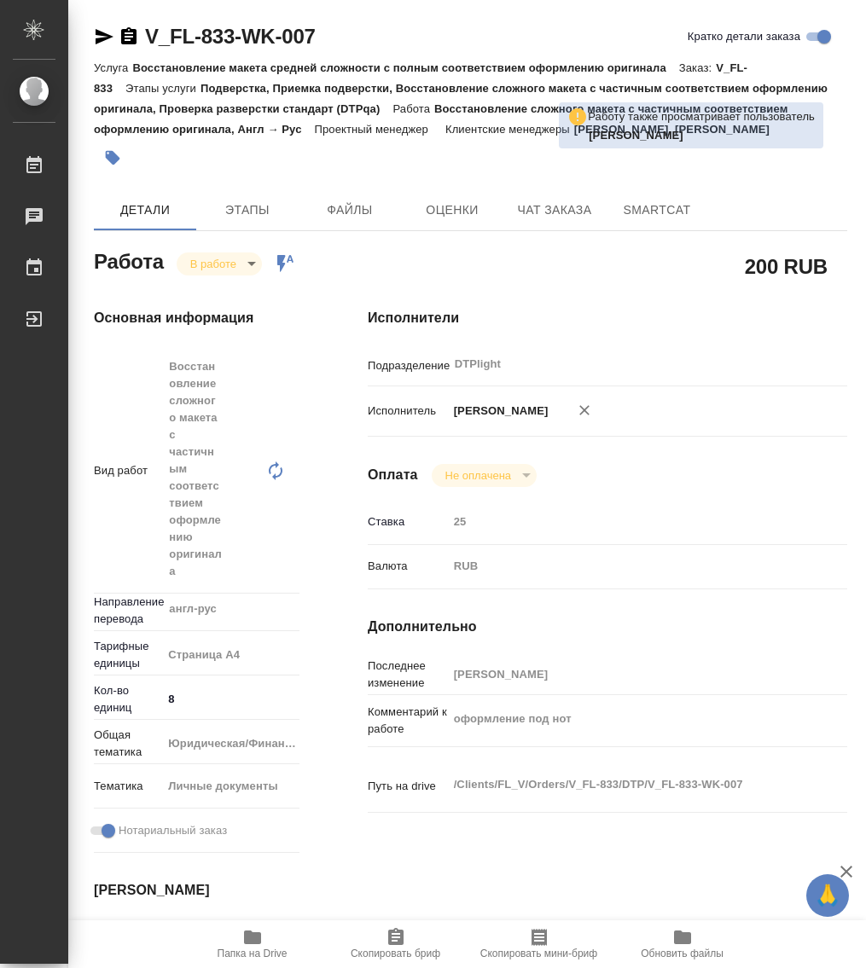
type textarea "x"
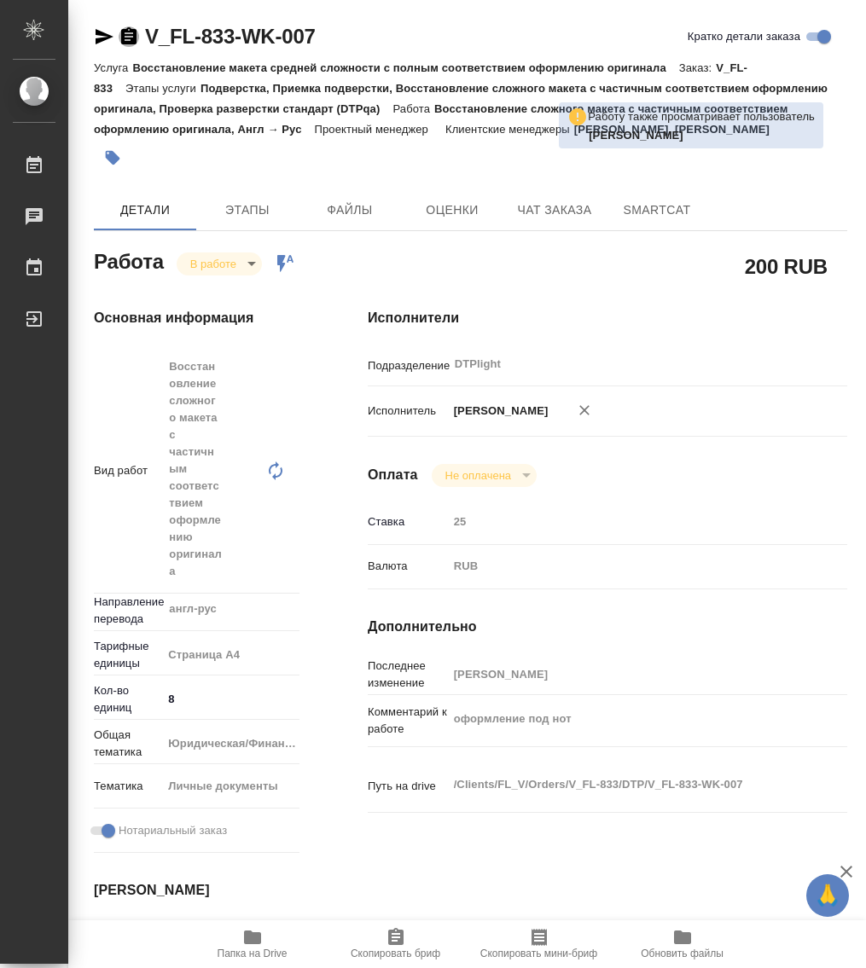
click at [135, 46] on icon "button" at bounding box center [129, 36] width 20 height 20
click at [257, 939] on icon "button" at bounding box center [252, 938] width 17 height 14
